Goal: Navigation & Orientation: Find specific page/section

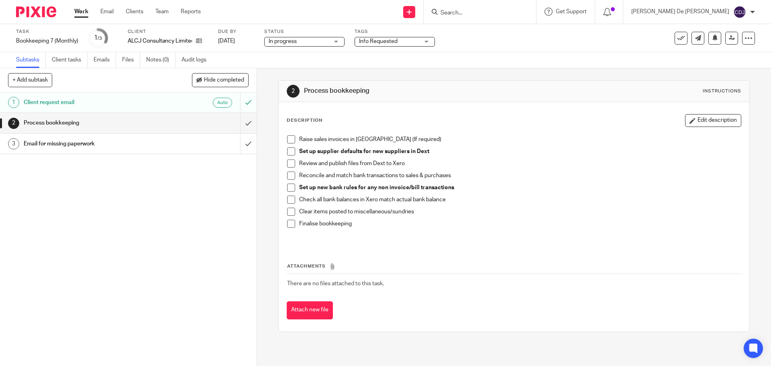
click at [82, 12] on link "Work" at bounding box center [81, 12] width 14 height 8
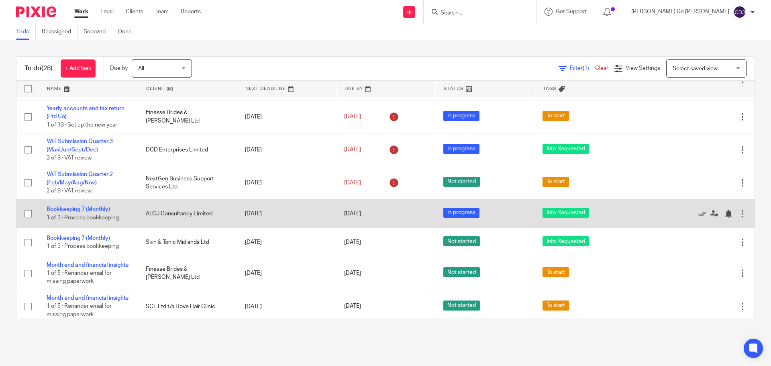
scroll to position [136, 0]
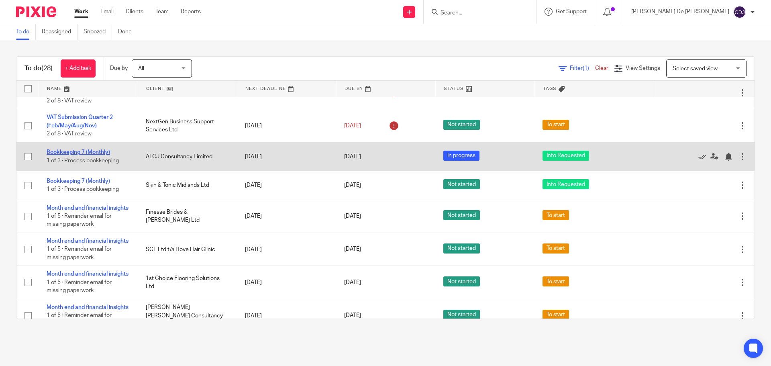
click at [104, 152] on link "Bookkeeping 7 (Monthly)" at bounding box center [78, 152] width 63 height 6
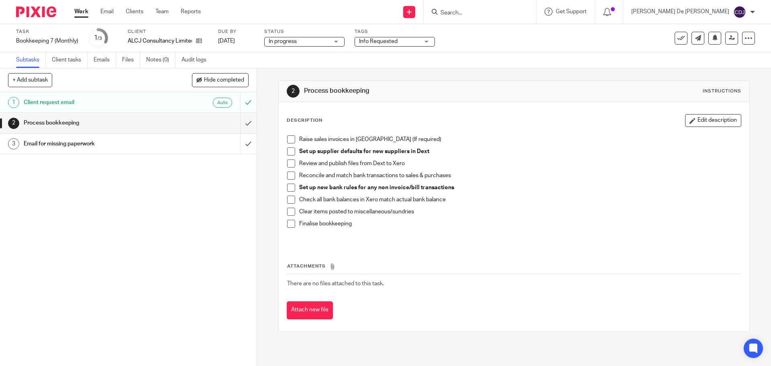
click at [192, 125] on div "Process bookkeeping" at bounding box center [128, 123] width 208 height 12
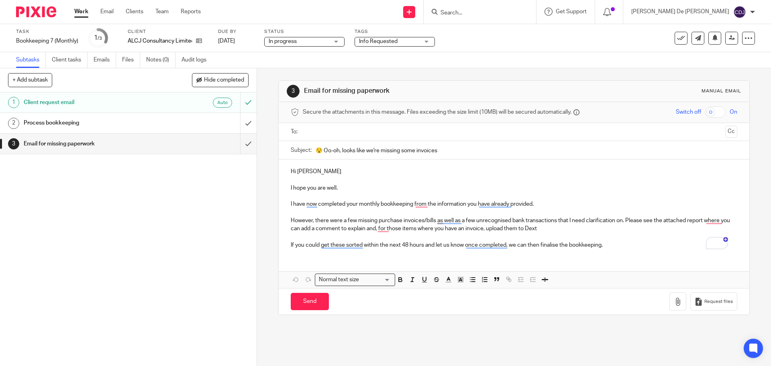
click at [80, 9] on link "Work" at bounding box center [81, 12] width 14 height 8
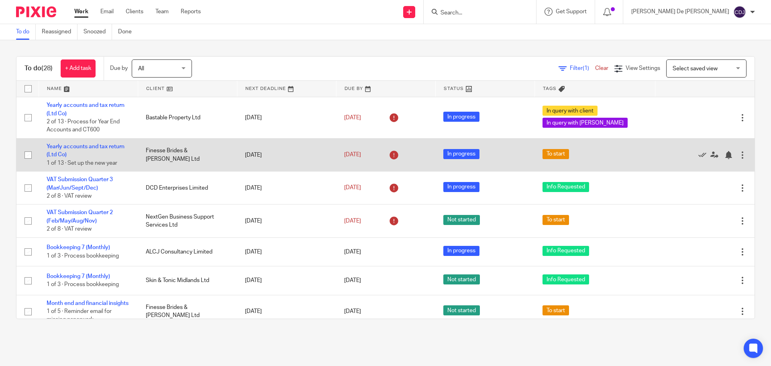
scroll to position [80, 0]
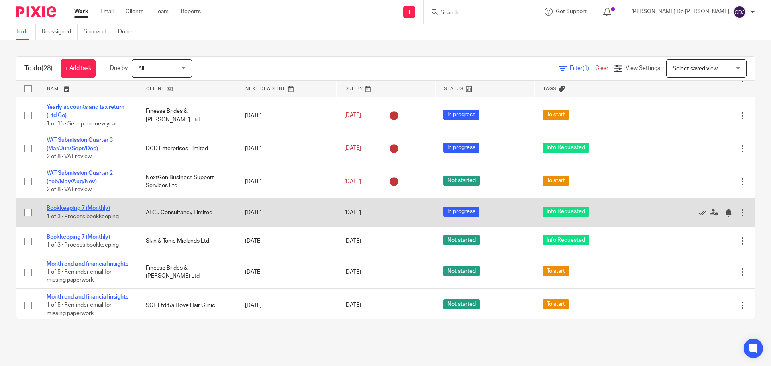
click at [99, 209] on link "Bookkeeping 7 (Monthly)" at bounding box center [78, 208] width 63 height 6
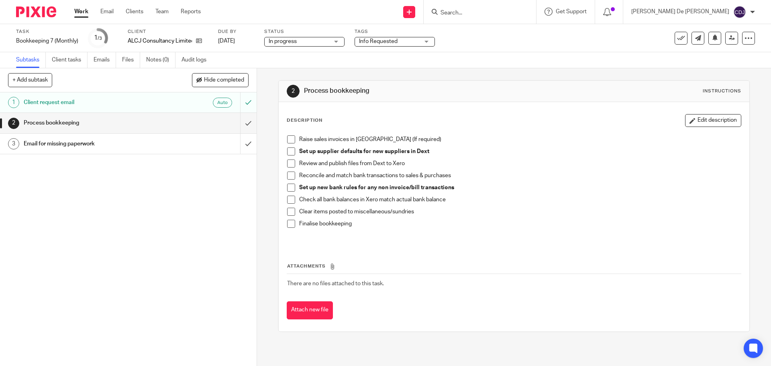
click at [86, 12] on link "Work" at bounding box center [81, 12] width 14 height 8
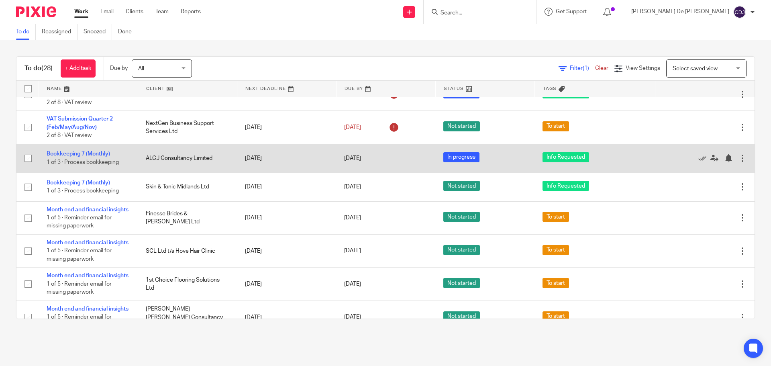
scroll to position [120, 0]
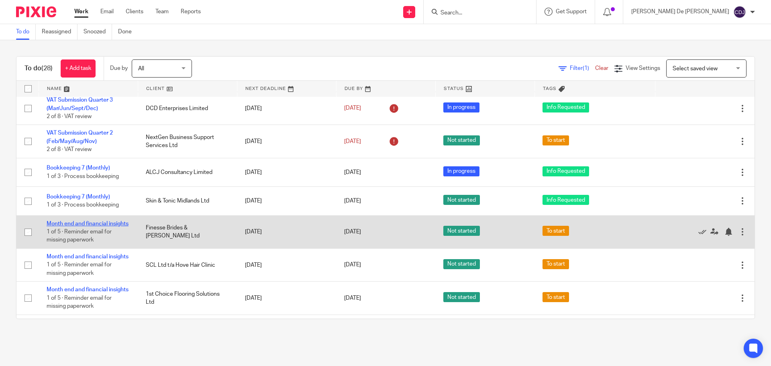
click at [90, 222] on link "Month end and financial insights" at bounding box center [88, 224] width 82 height 6
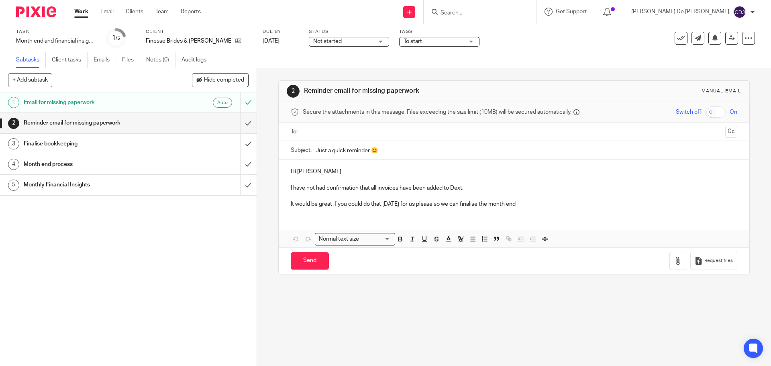
click at [171, 192] on link "5 Monthly Financial Insights" at bounding box center [120, 185] width 240 height 20
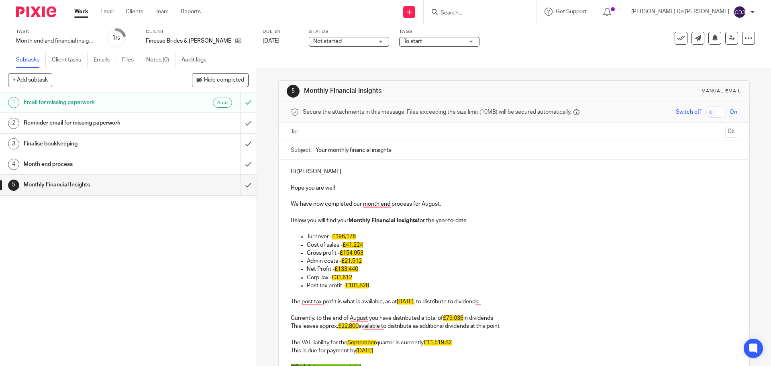
click at [79, 9] on link "Work" at bounding box center [81, 12] width 14 height 8
